Goal: Task Accomplishment & Management: Complete application form

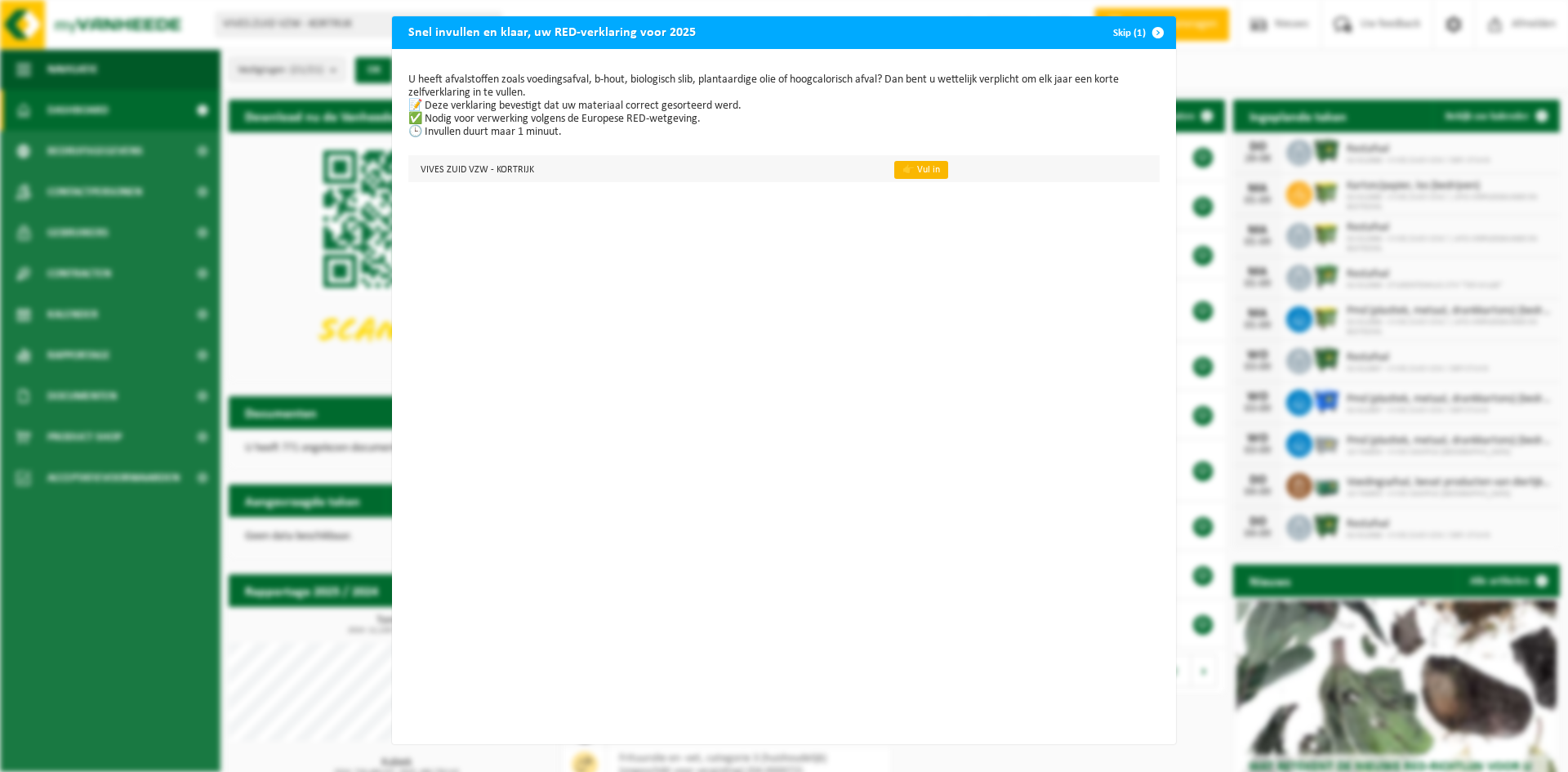
click at [904, 176] on link "👉 Vul in" at bounding box center [921, 170] width 54 height 18
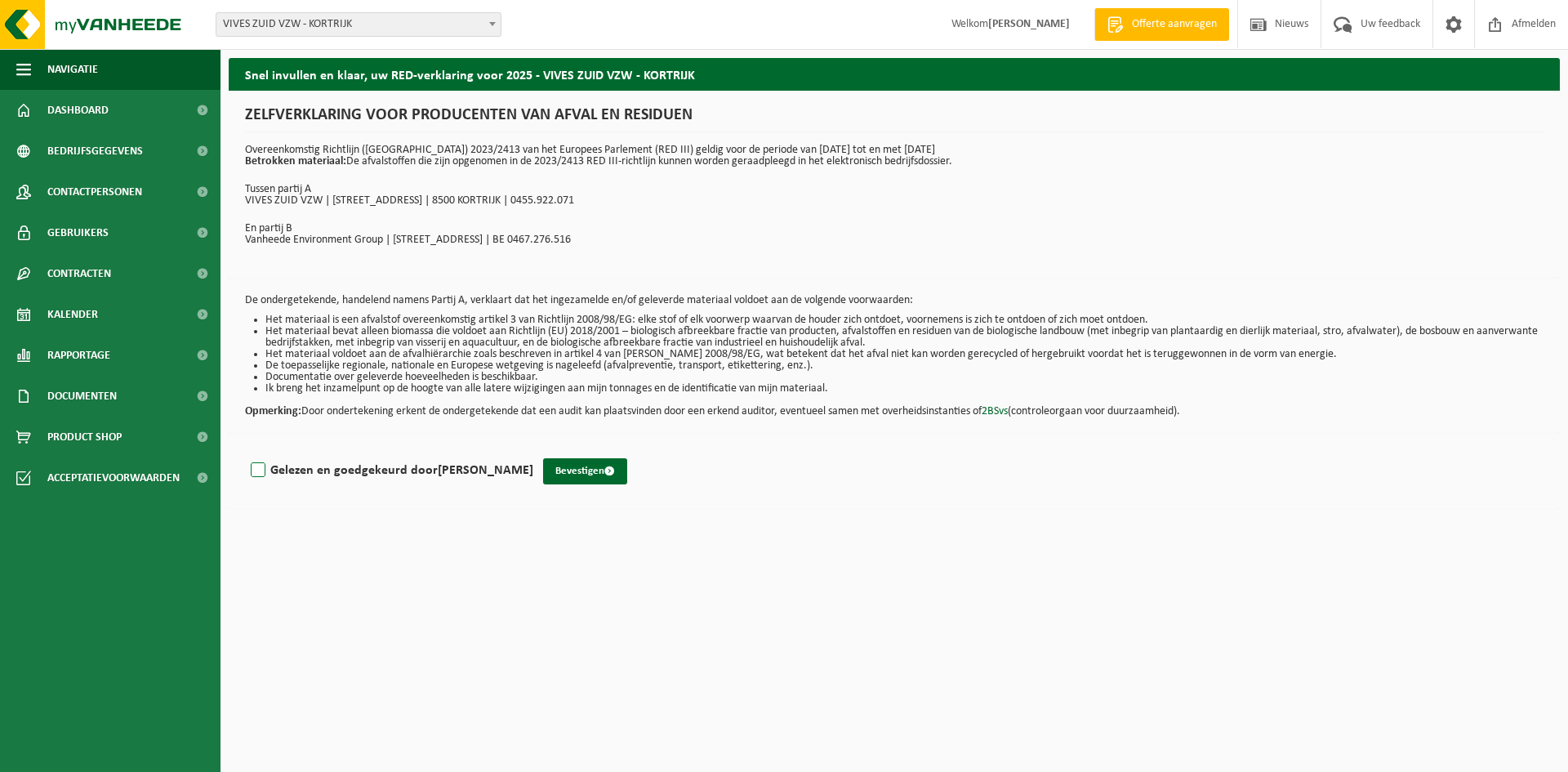
click at [317, 471] on label "Gelezen en goedgekeurd door DIMITRI VERBANCK" at bounding box center [390, 469] width 286 height 25
click at [533, 450] on input "Gelezen en goedgekeurd door DIMITRI VERBANCK" at bounding box center [533, 449] width 1 height 1
checkbox input "true"
click at [597, 469] on button "Bevestigen" at bounding box center [586, 470] width 84 height 27
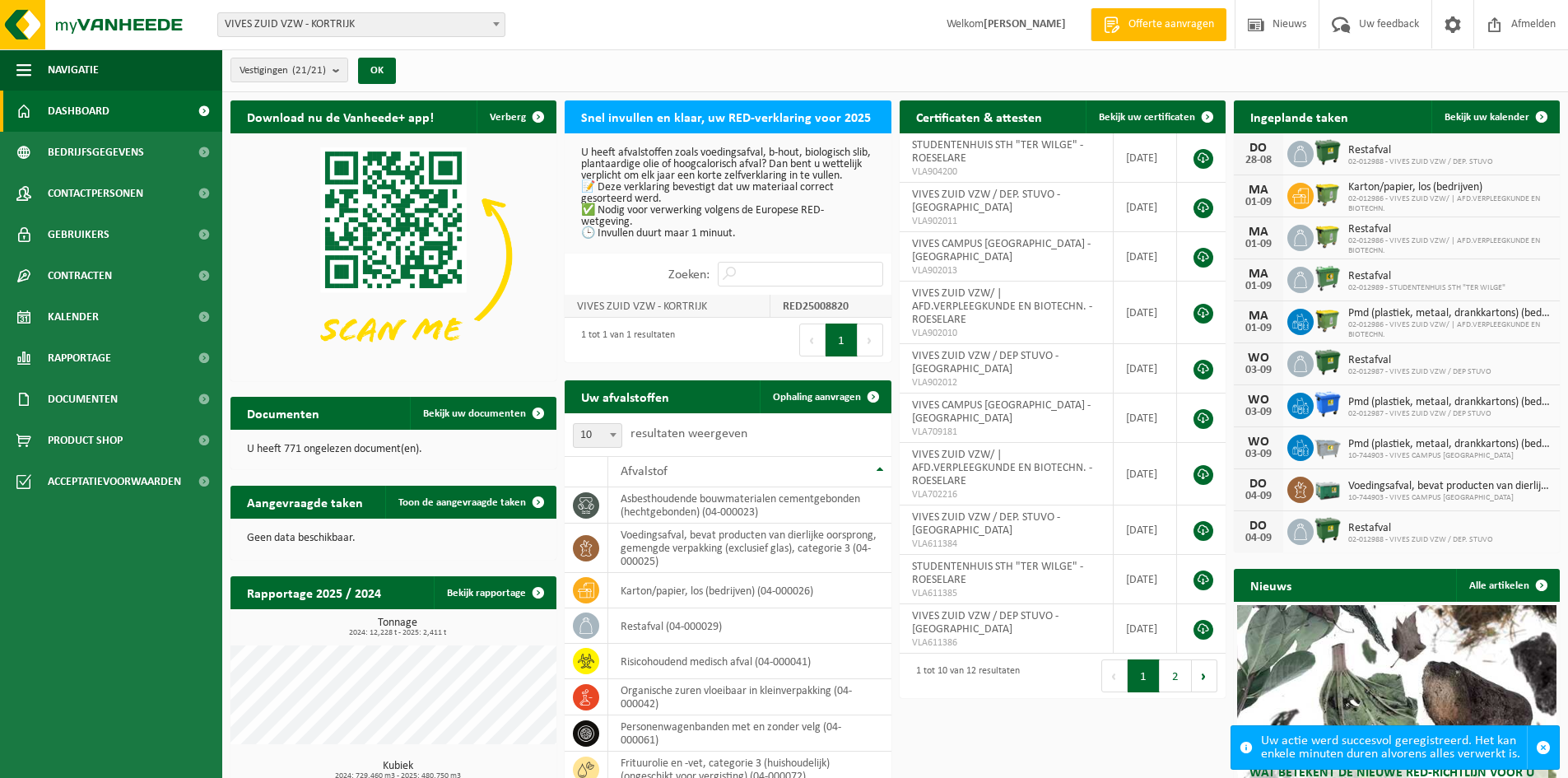
click at [784, 311] on strong "RED25008820" at bounding box center [816, 306] width 66 height 12
click at [745, 112] on h2 "Snel invullen en klaar, uw RED-verklaring voor 2025" at bounding box center [726, 116] width 323 height 32
click at [722, 154] on p "U heeft afvalstoffen zoals voedingsafval, b-hout, biologisch slib, plantaardige…" at bounding box center [728, 193] width 293 height 92
click at [677, 191] on p "U heeft afvalstoffen zoals voedingsafval, b-hout, biologisch slib, plantaardige…" at bounding box center [728, 193] width 293 height 92
click at [626, 230] on p "U heeft afvalstoffen zoals voedingsafval, b-hout, biologisch slib, plantaardige…" at bounding box center [728, 193] width 293 height 92
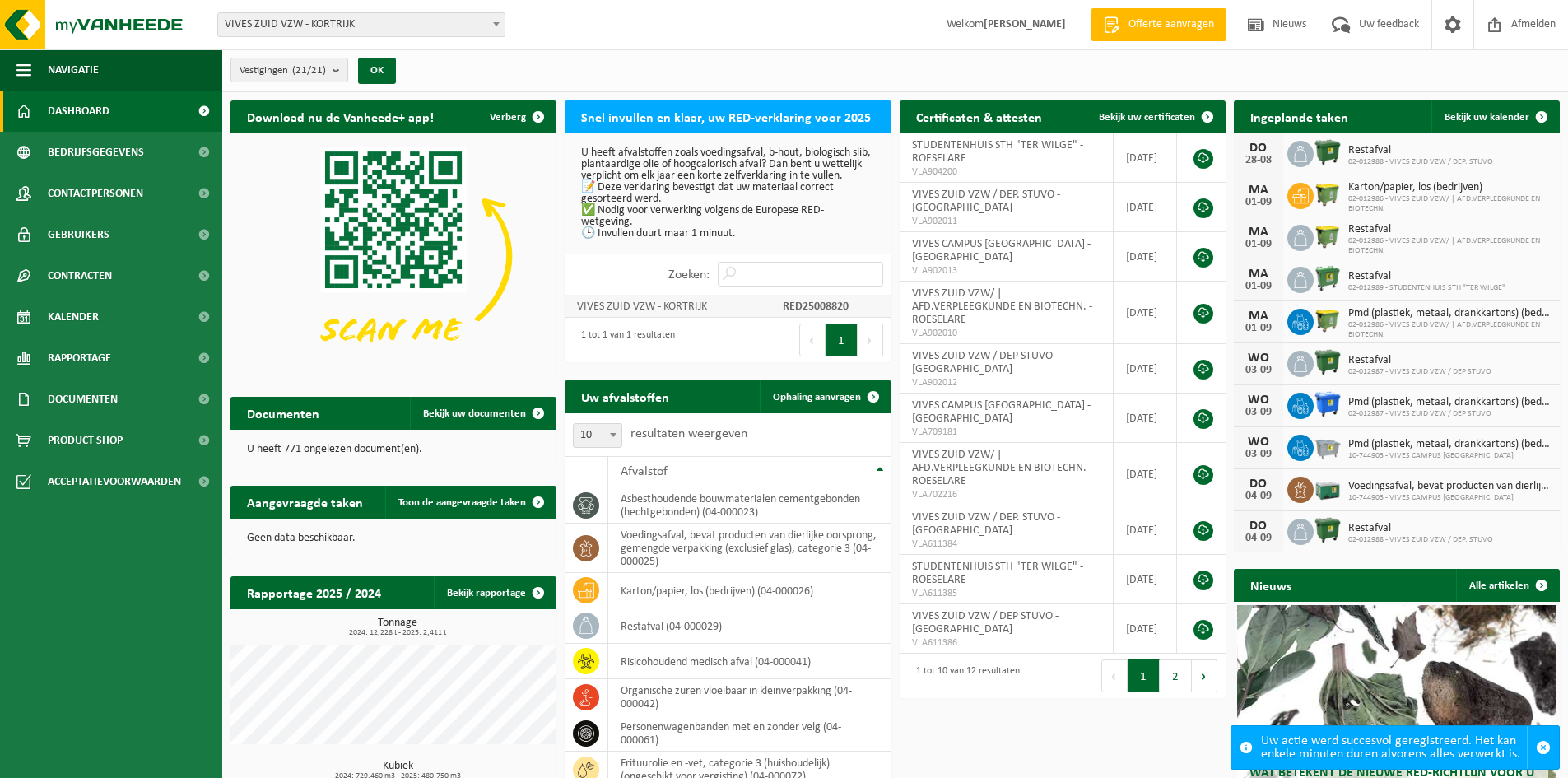
click at [682, 318] on td "VIVES ZUID VZW - KORTRIJK" at bounding box center [667, 306] width 206 height 23
click at [810, 313] on strong "RED25008820" at bounding box center [816, 306] width 66 height 12
click at [662, 348] on div "1 tot 1 van 1 resultaten" at bounding box center [624, 340] width 102 height 37
click at [863, 346] on button "Volgende" at bounding box center [870, 340] width 26 height 33
click at [809, 348] on button "Vorige" at bounding box center [812, 340] width 27 height 33
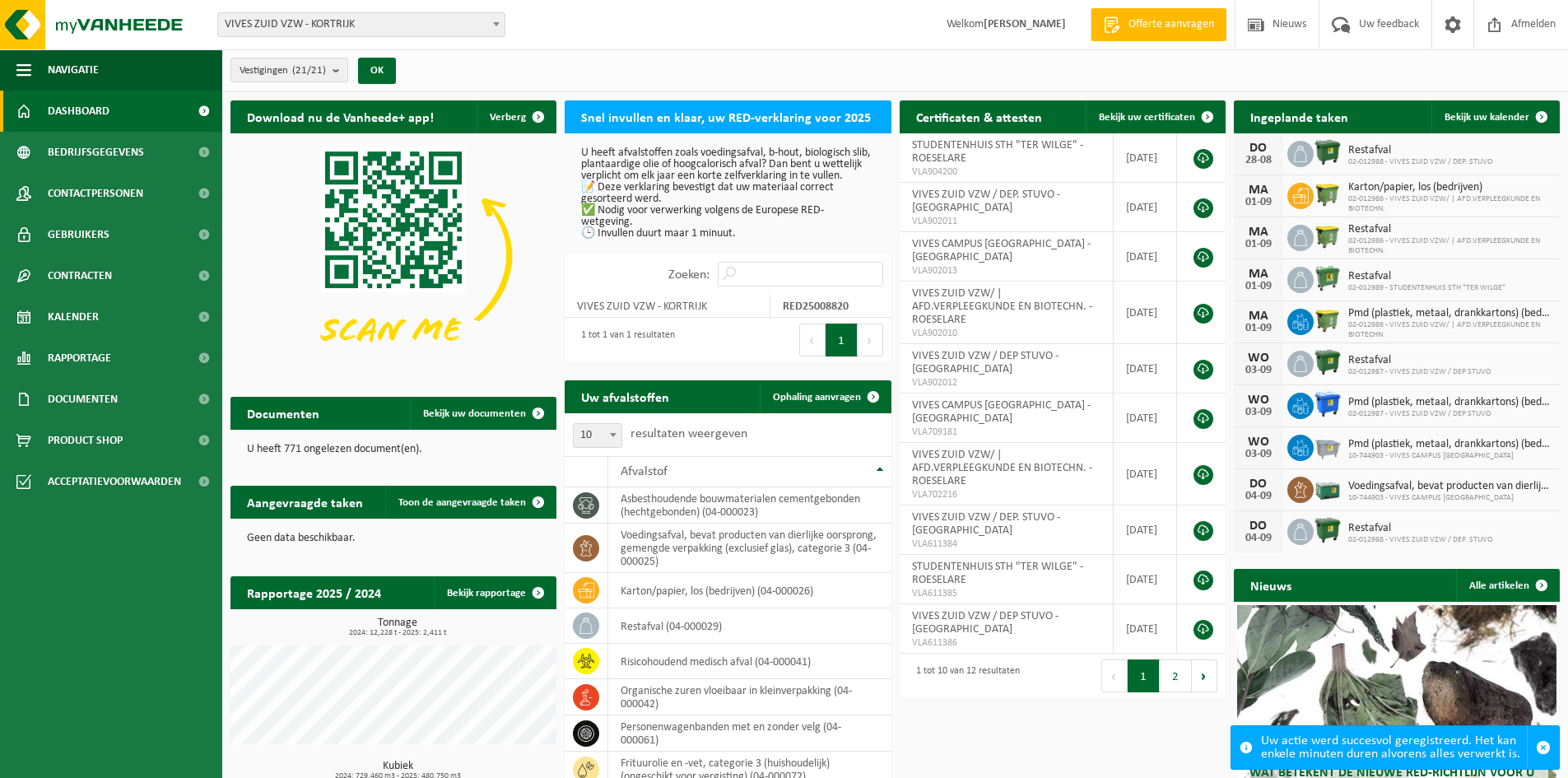
click at [778, 128] on h2 "Snel invullen en klaar, uw RED-verklaring voor 2025" at bounding box center [726, 116] width 323 height 32
click at [978, 196] on span "VIVES ZUID VZW / DEP. STUVO - [GEOGRAPHIC_DATA]" at bounding box center [986, 201] width 148 height 26
